Goal: Check status: Check status

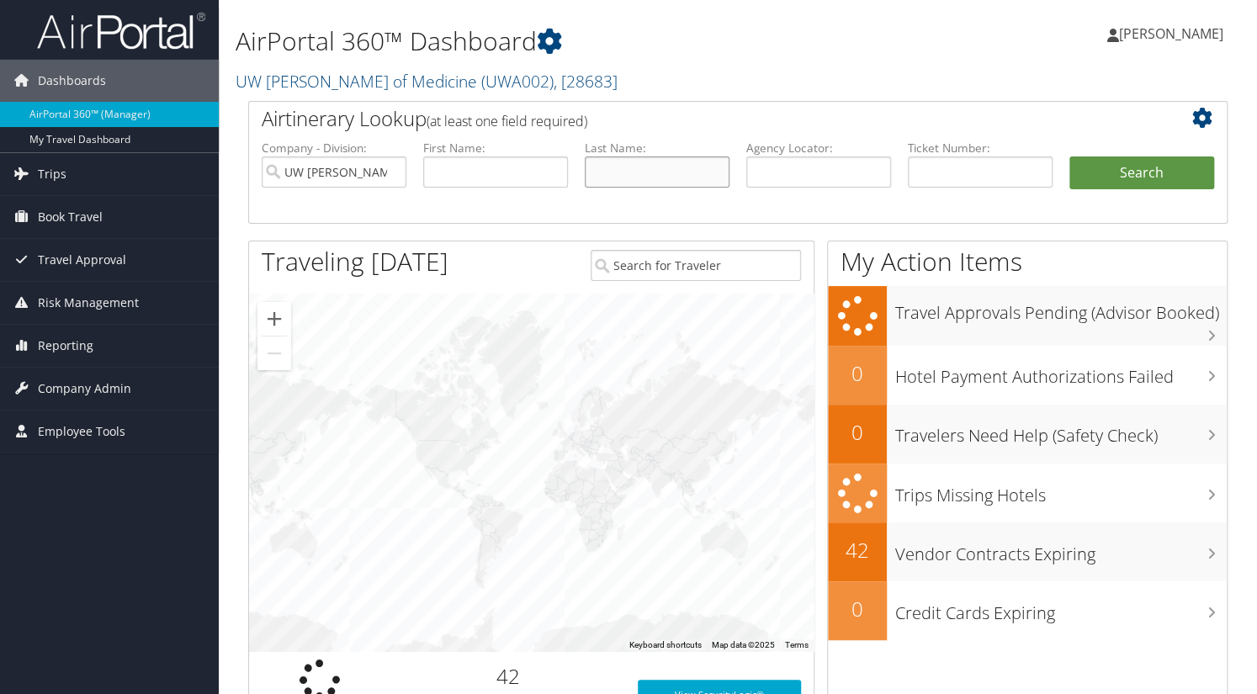
click at [617, 172] on input "text" at bounding box center [657, 171] width 145 height 31
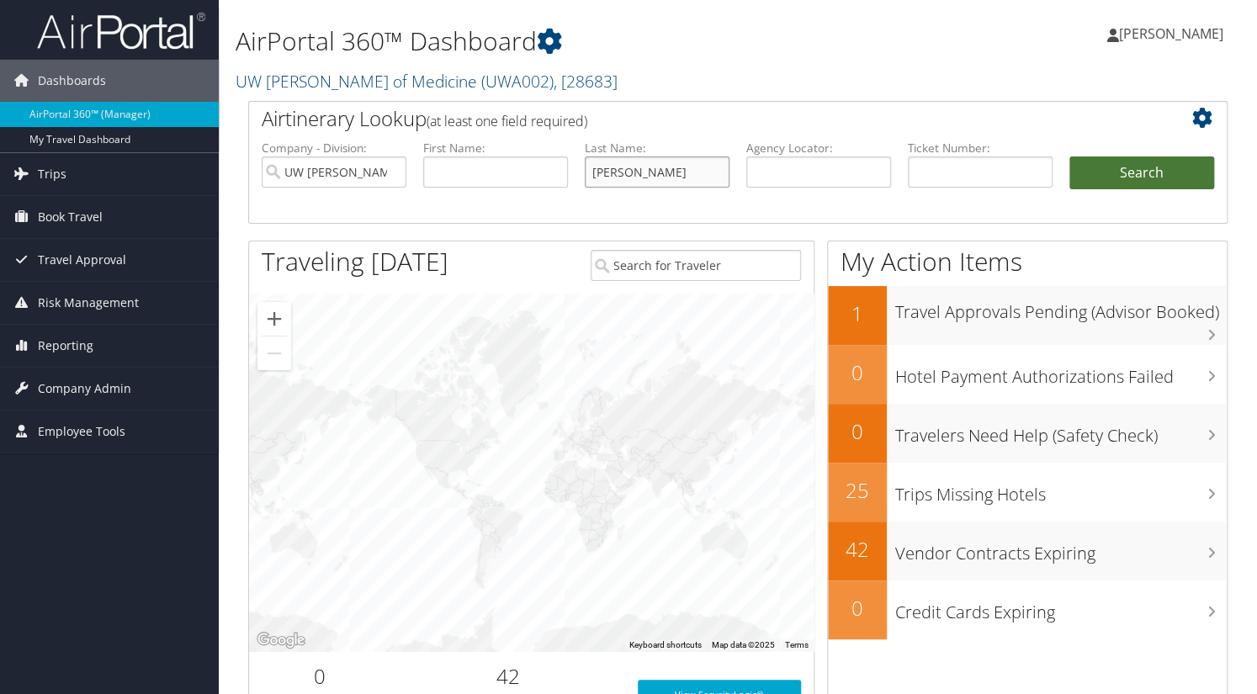
type input "[PERSON_NAME]"
click at [1112, 183] on button "Search" at bounding box center [1141, 173] width 145 height 34
